Goal: Task Accomplishment & Management: Complete application form

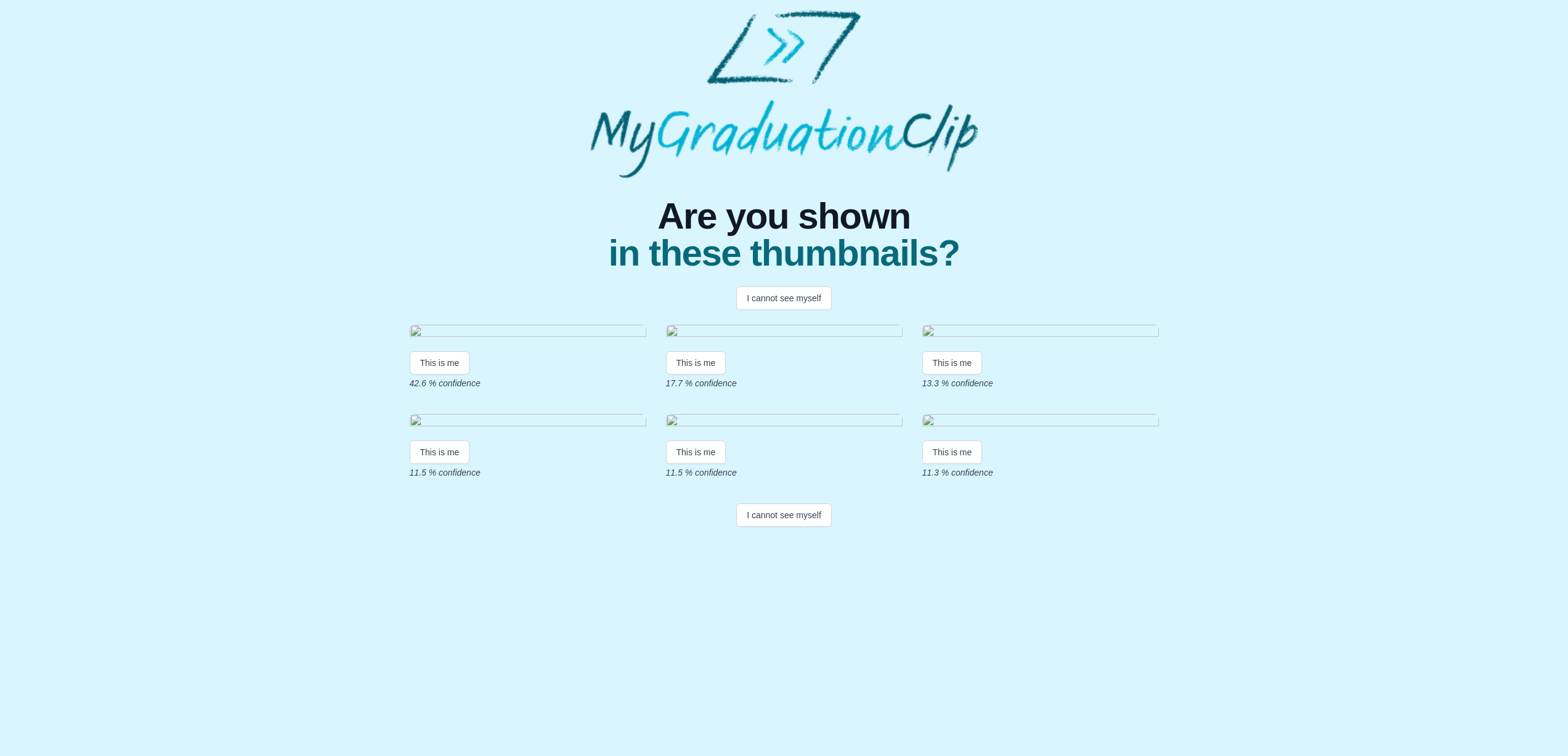
click at [560, 342] on img at bounding box center [528, 333] width 237 height 17
click at [441, 374] on button "This is me" at bounding box center [440, 363] width 61 height 24
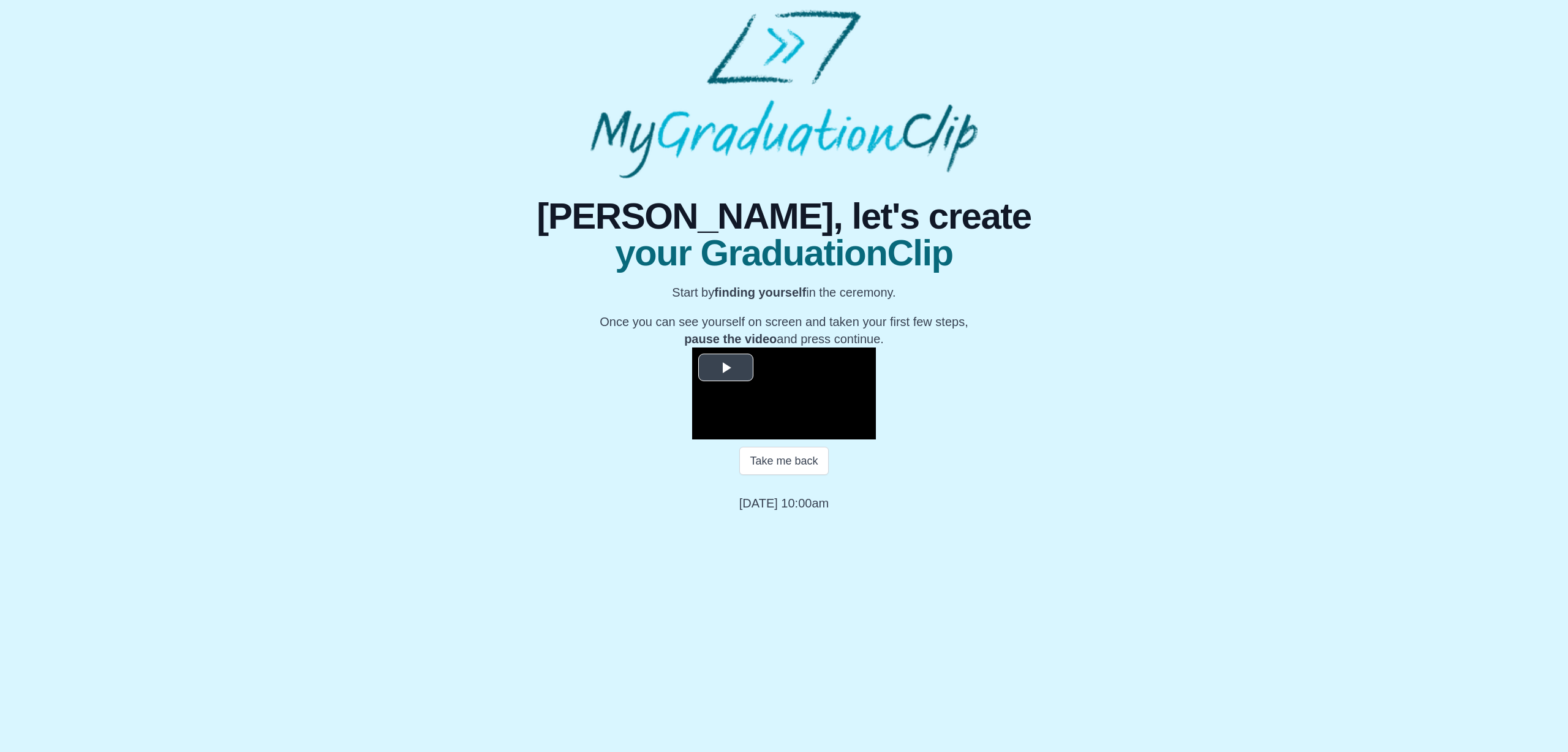
click at [726, 367] on span "Video Player" at bounding box center [726, 367] width 0 height 0
click at [810, 475] on button "Take me back" at bounding box center [784, 461] width 89 height 28
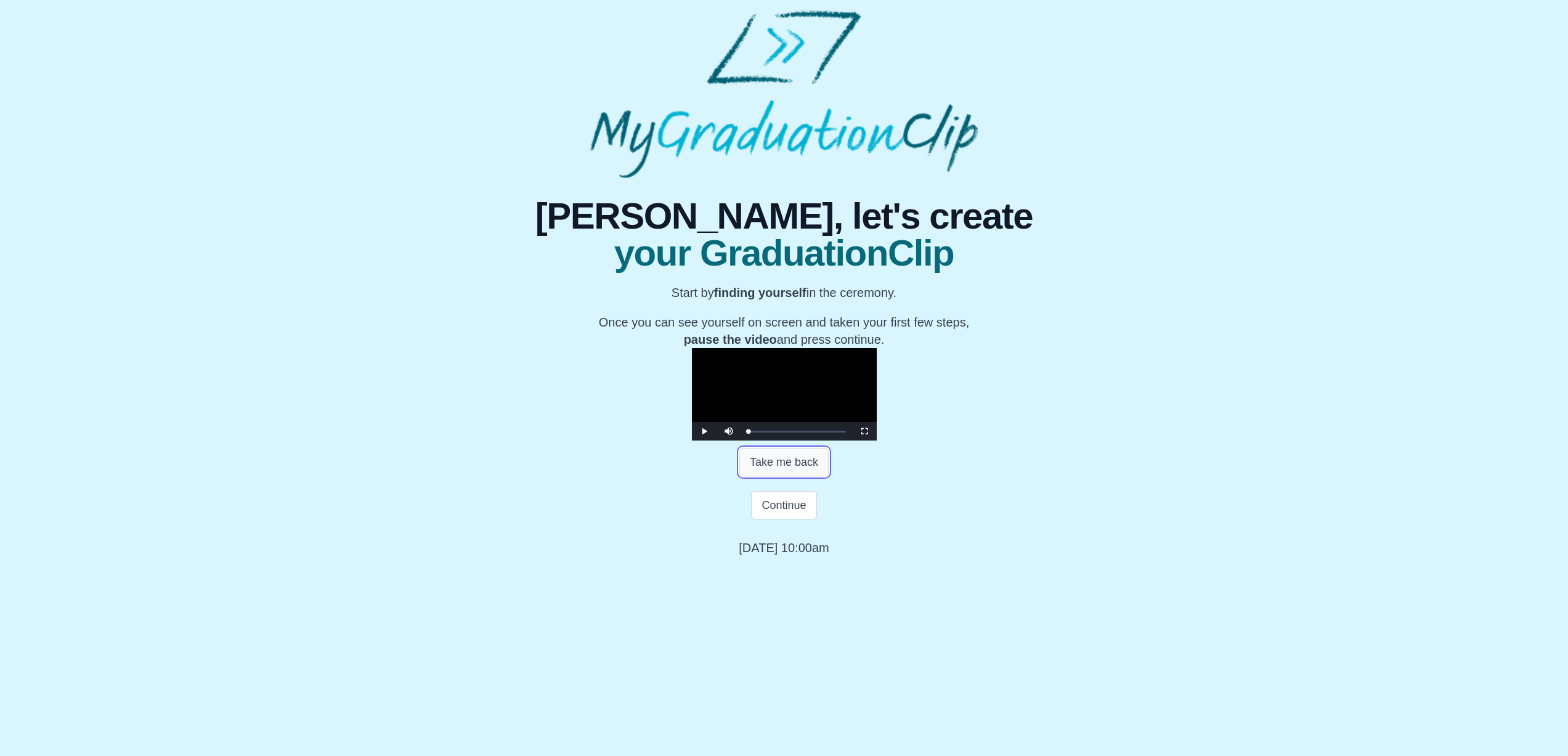
click at [795, 476] on button "Take me back" at bounding box center [784, 461] width 90 height 28
click at [783, 519] on button "Continue" at bounding box center [783, 505] width 65 height 28
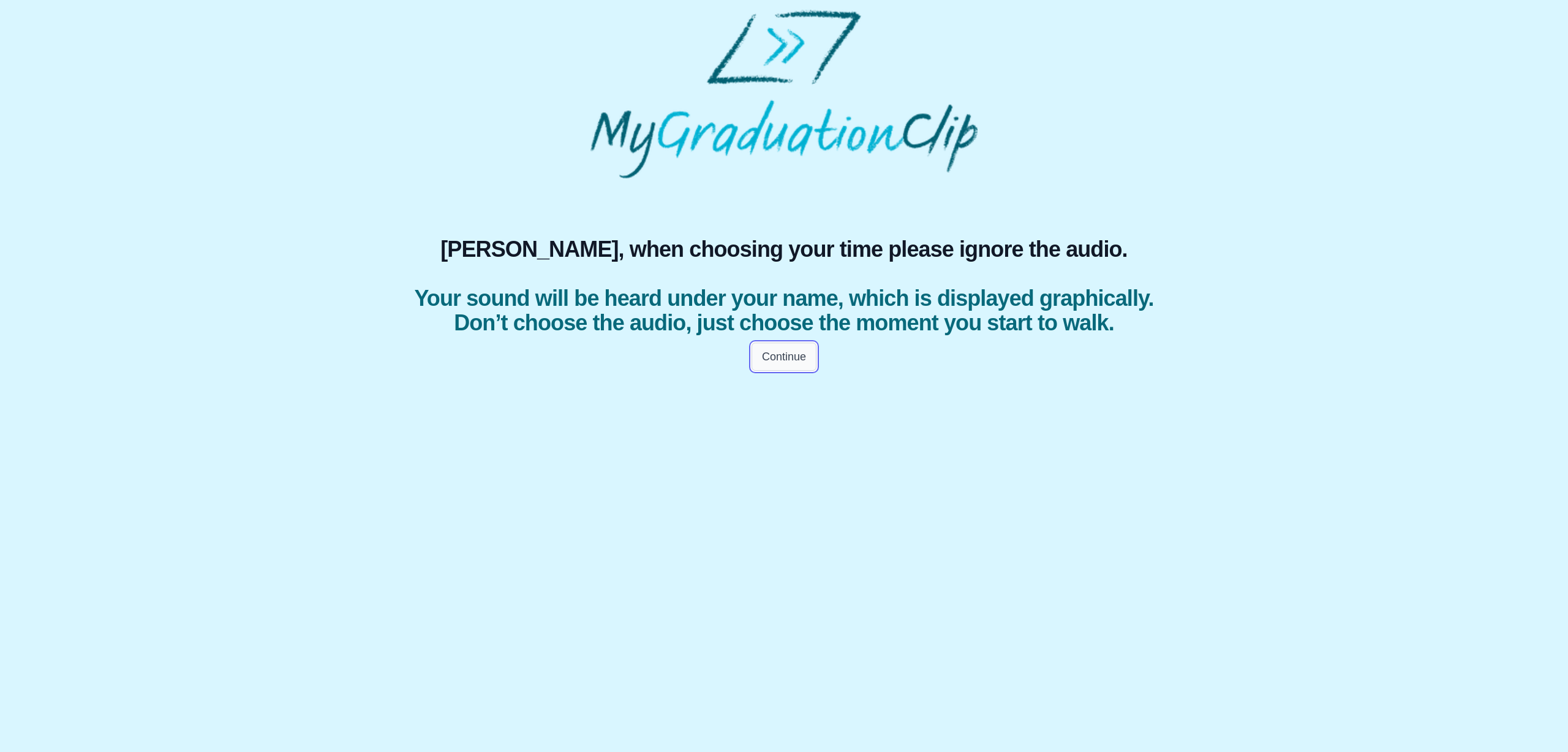
click at [793, 371] on button "Continue" at bounding box center [784, 356] width 65 height 28
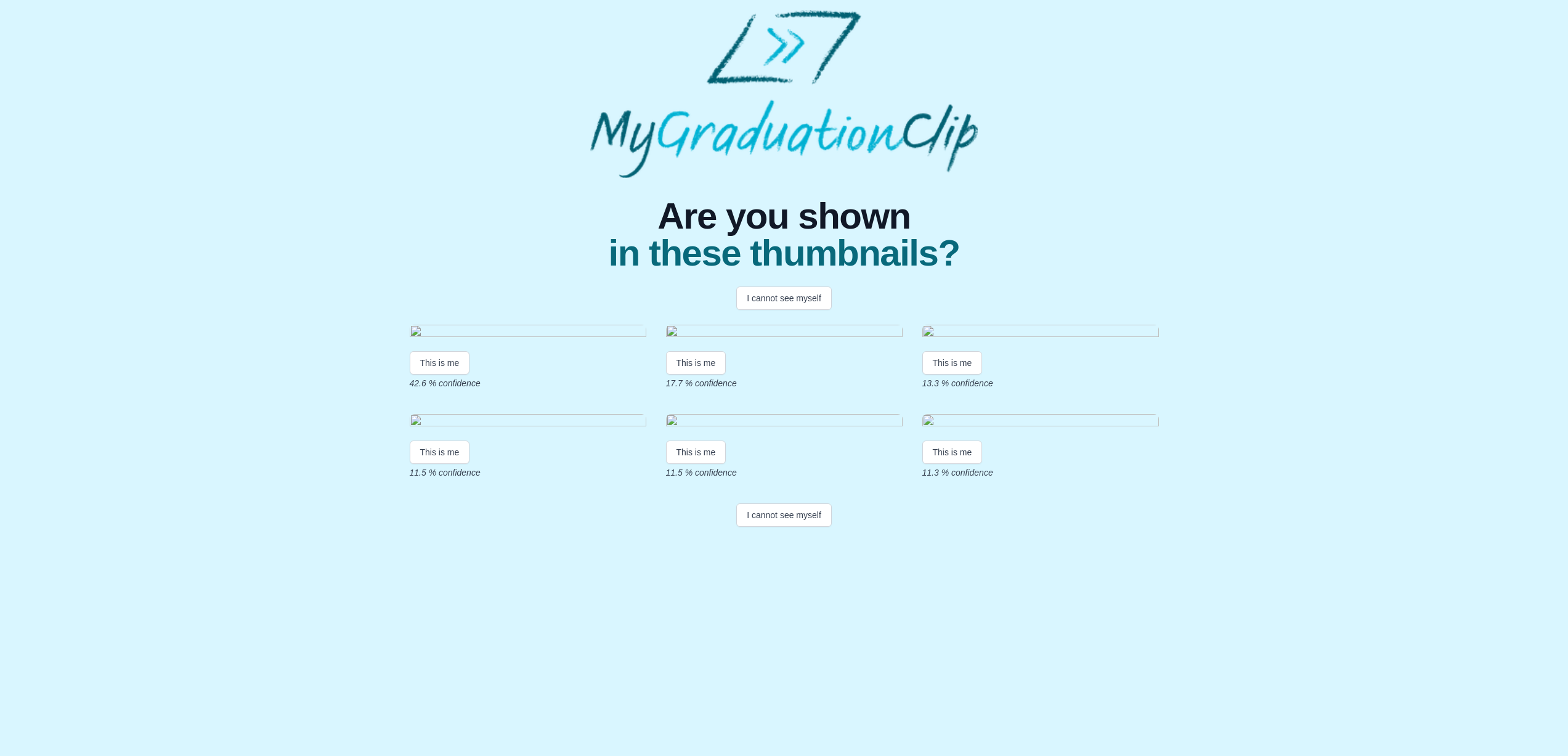
scroll to position [18, 0]
drag, startPoint x: 436, startPoint y: 463, endPoint x: 443, endPoint y: 464, distance: 7.1
click at [436, 374] on button "This is me" at bounding box center [440, 363] width 61 height 24
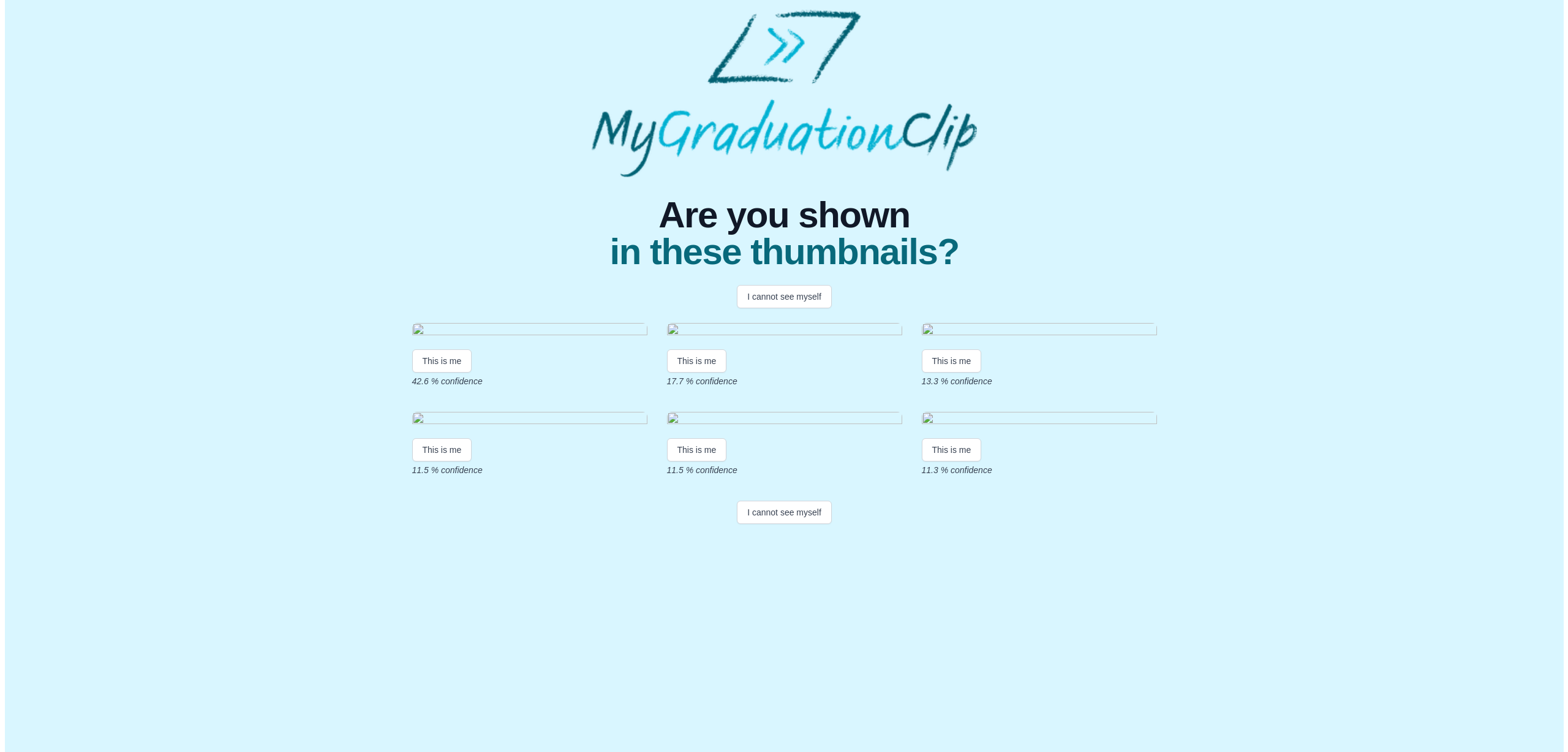
scroll to position [0, 0]
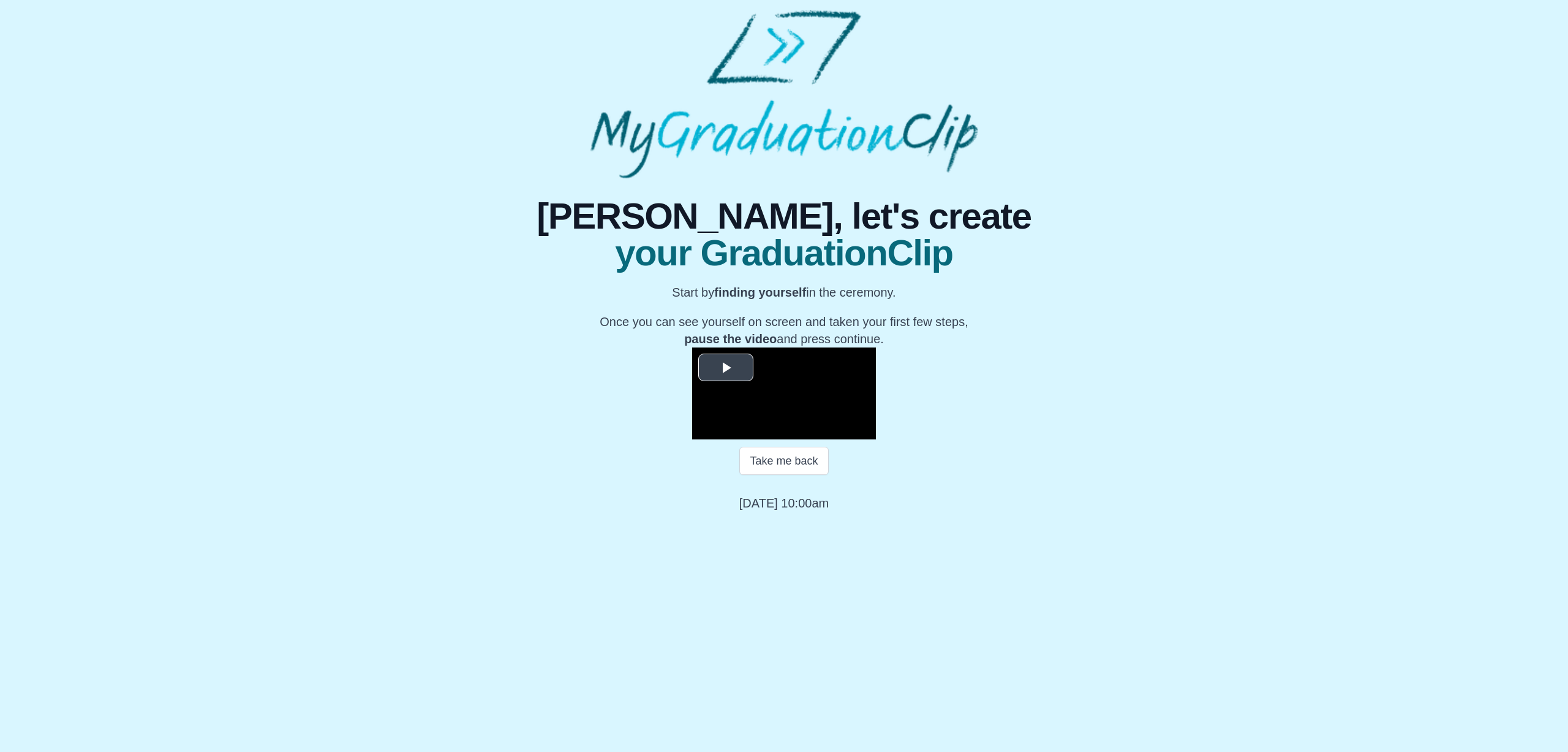
click at [726, 367] on span "Video Player" at bounding box center [726, 367] width 0 height 0
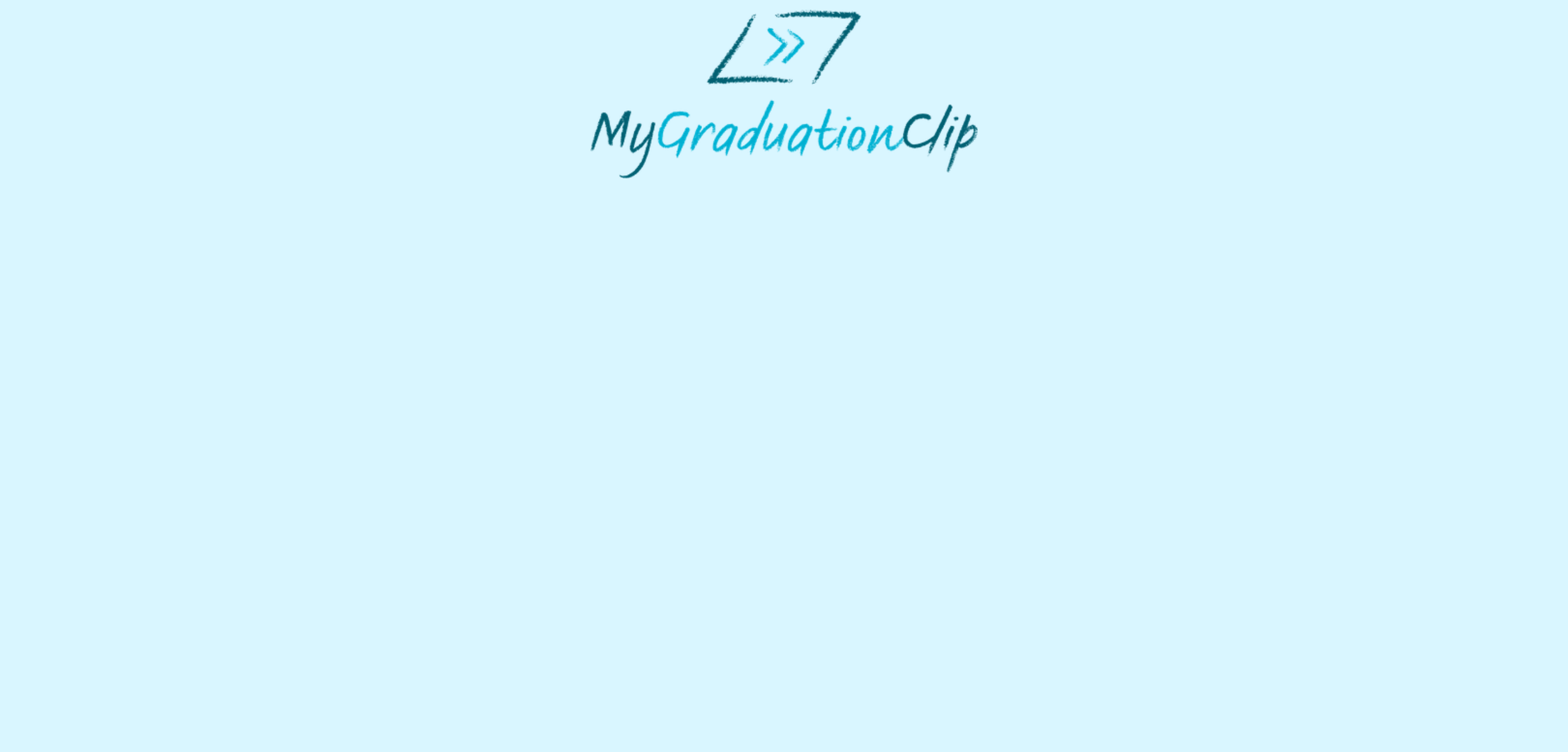
click at [776, 145] on img at bounding box center [783, 94] width 387 height 168
